Goal: Task Accomplishment & Management: Use online tool/utility

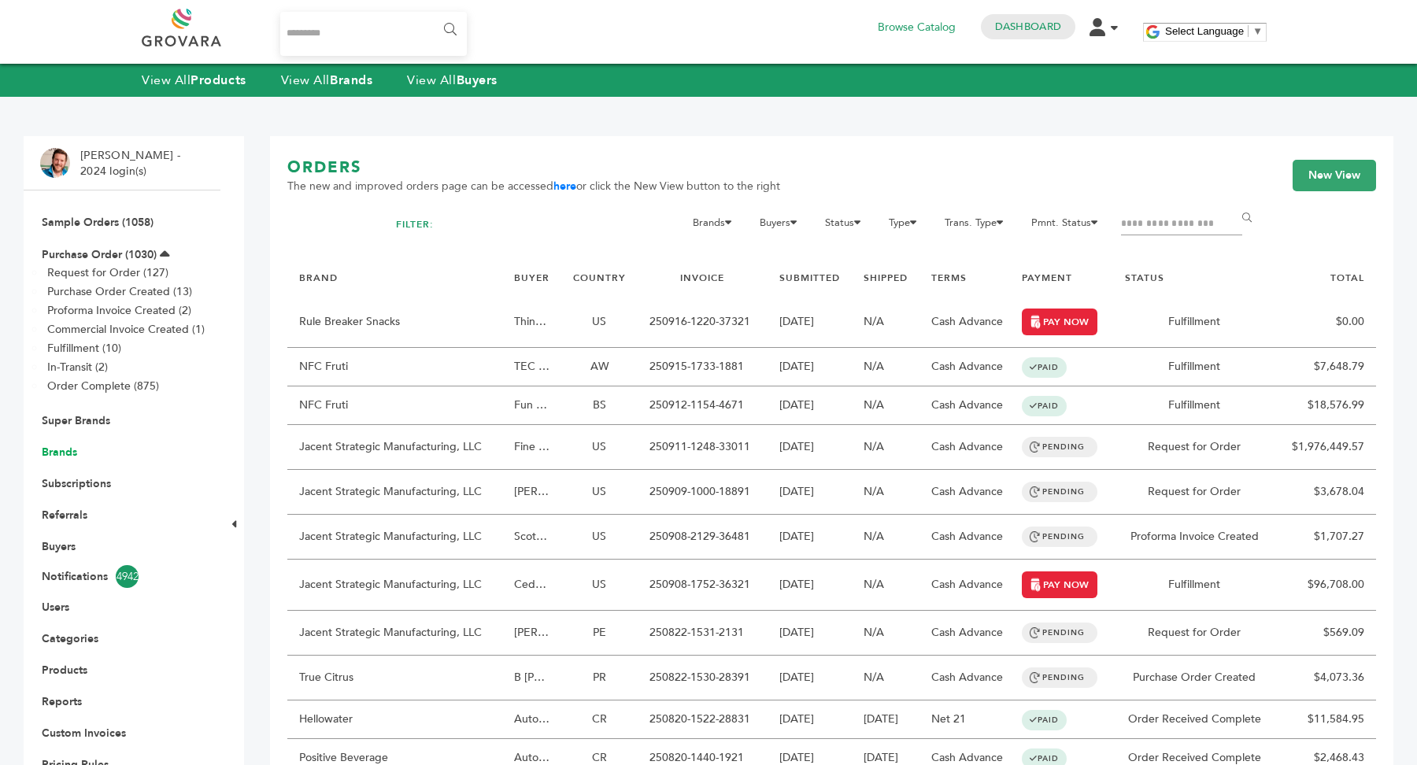
click at [65, 456] on link "Brands" at bounding box center [59, 452] width 35 height 15
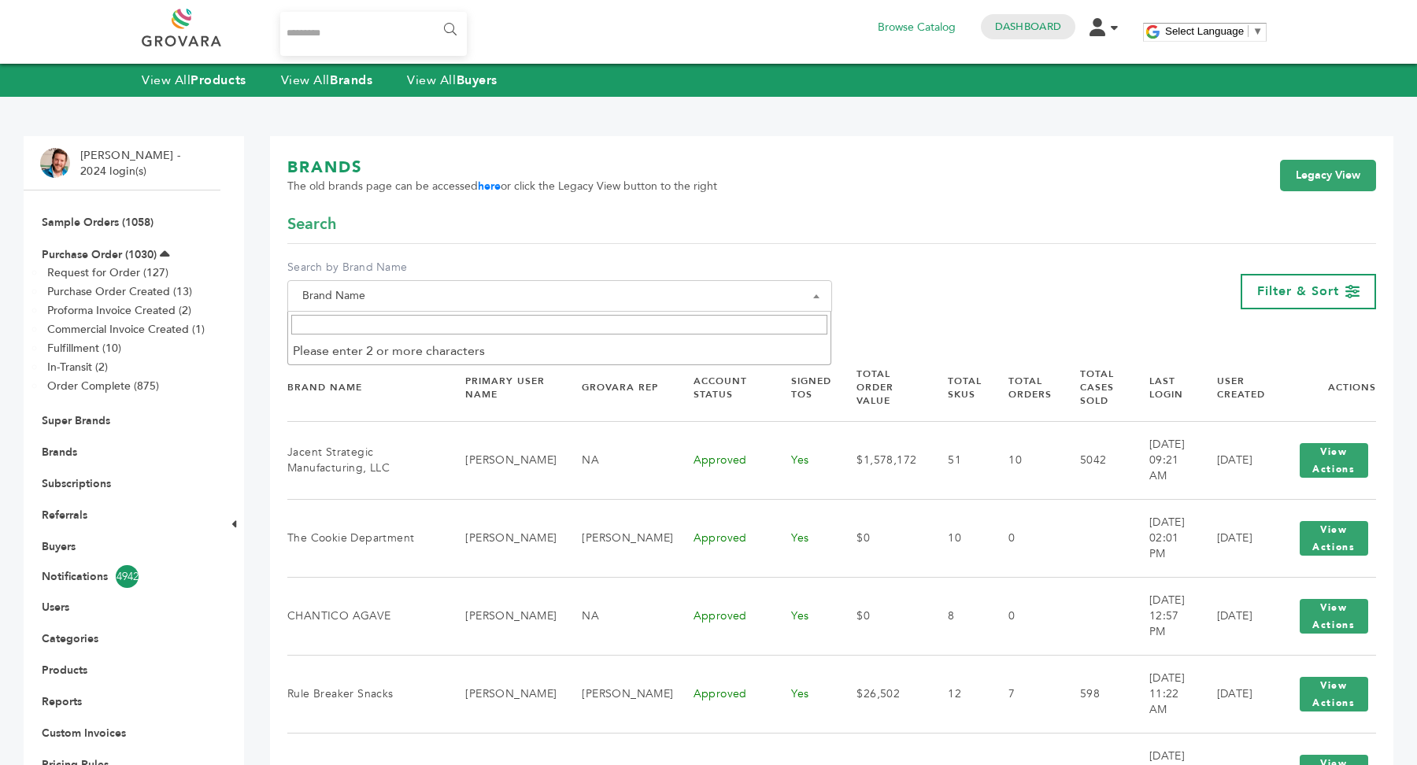
click at [418, 300] on span "Brand Name" at bounding box center [559, 296] width 527 height 22
click at [418, 325] on input "Search" at bounding box center [559, 325] width 537 height 20
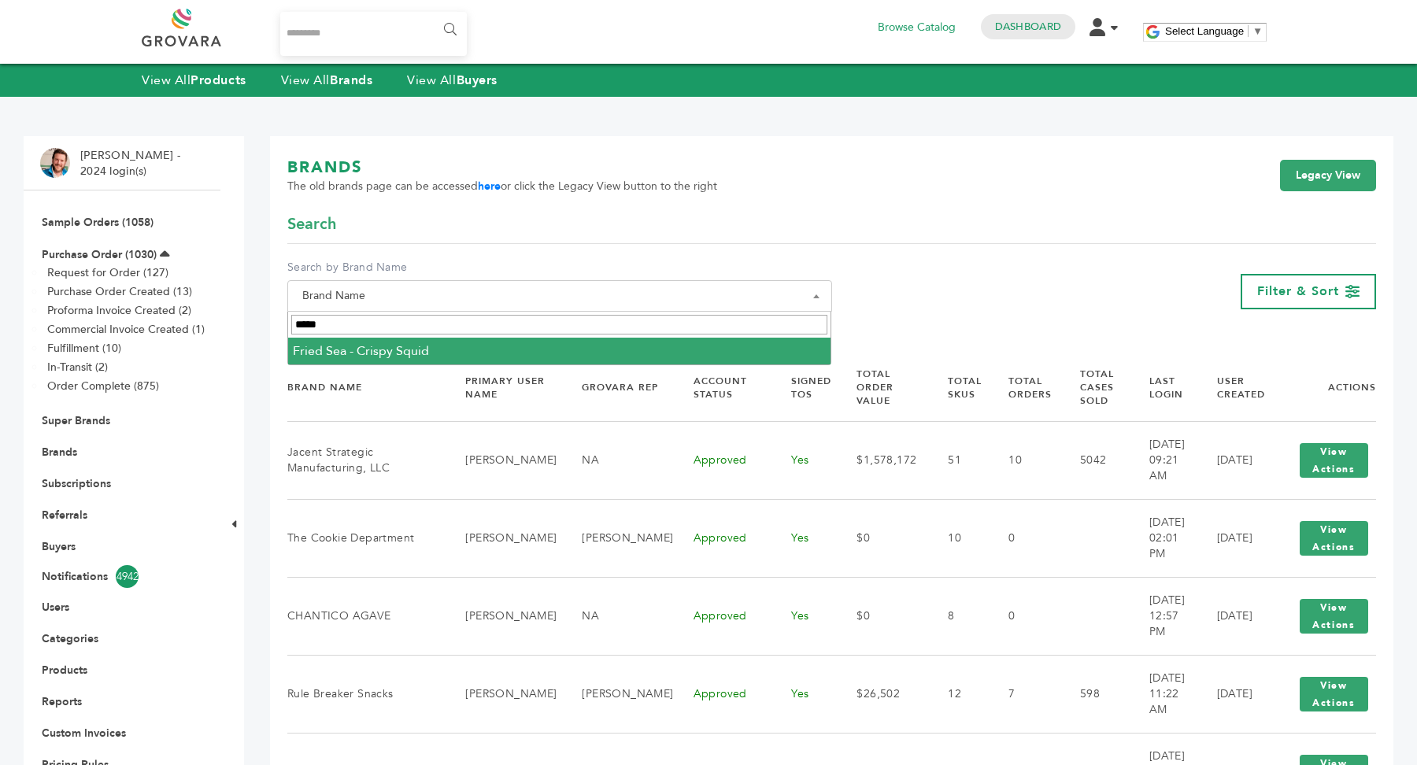
type input "*****"
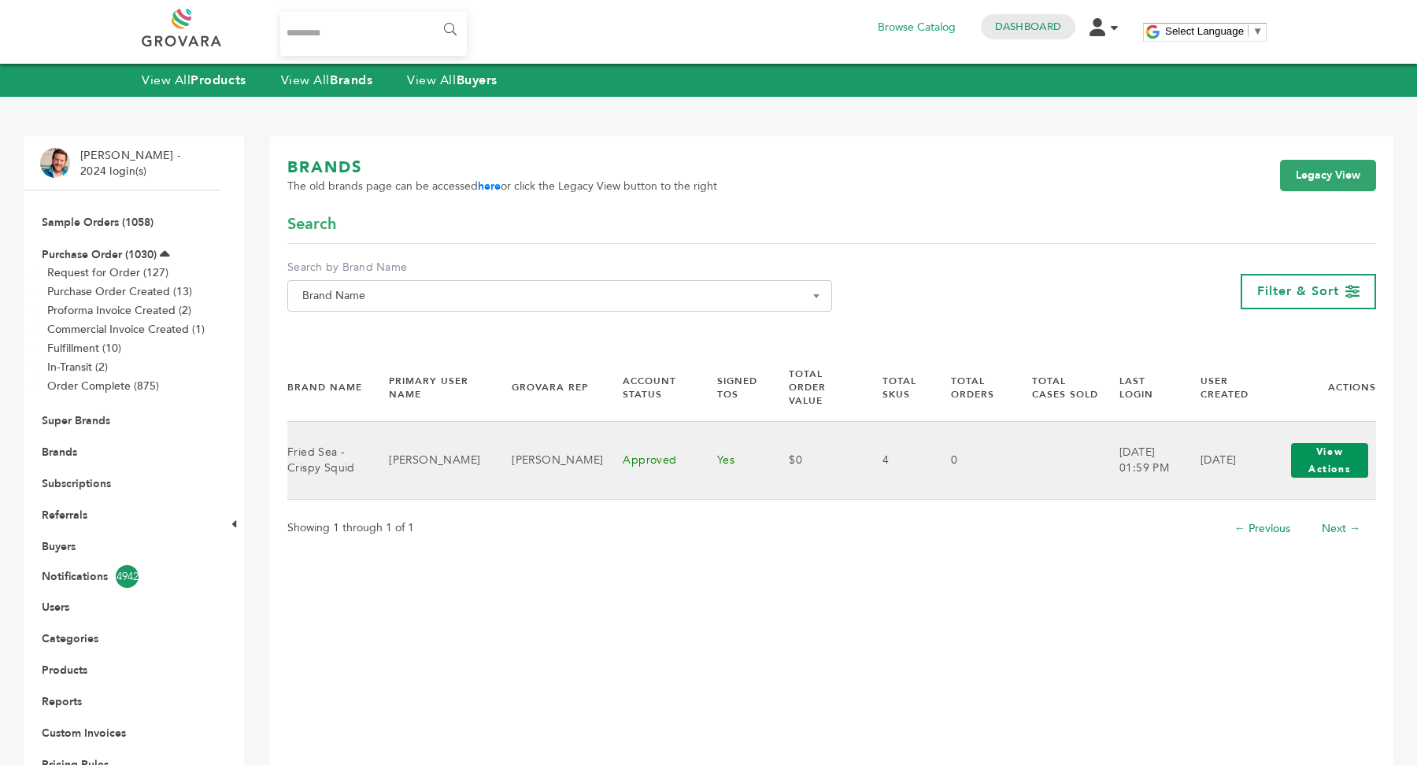
click at [1313, 444] on button "View Actions" at bounding box center [1329, 460] width 77 height 35
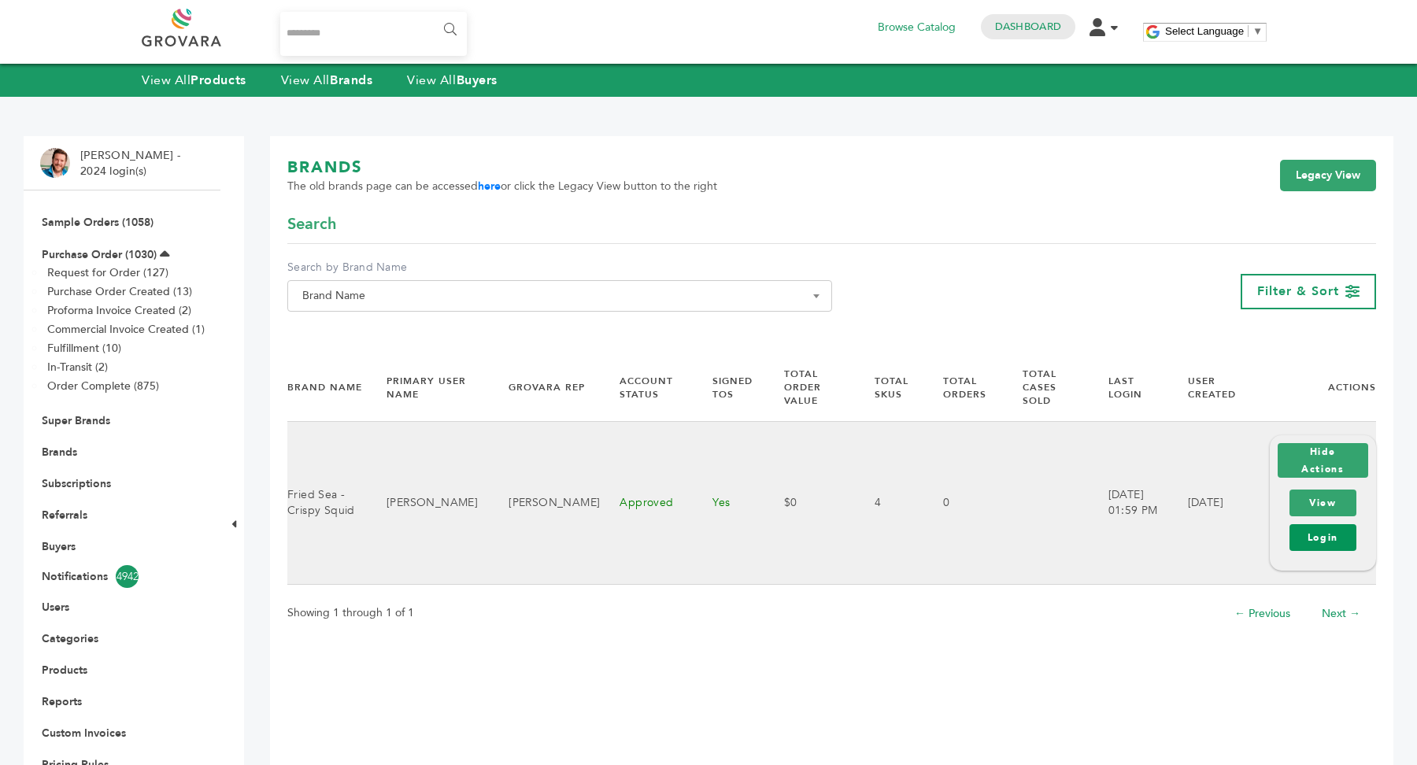
click at [1320, 542] on link "Login" at bounding box center [1322, 537] width 67 height 27
